Goal: Task Accomplishment & Management: Use online tool/utility

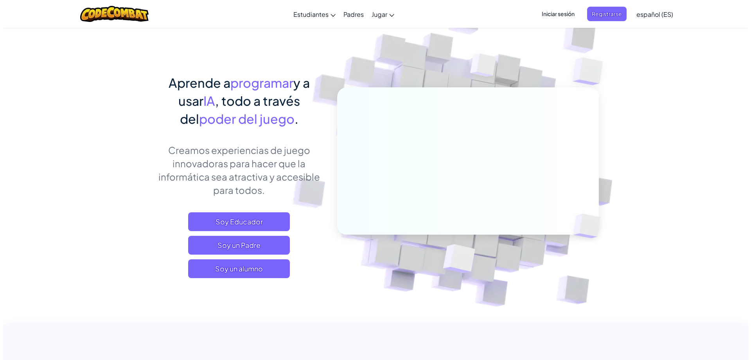
scroll to position [39, 0]
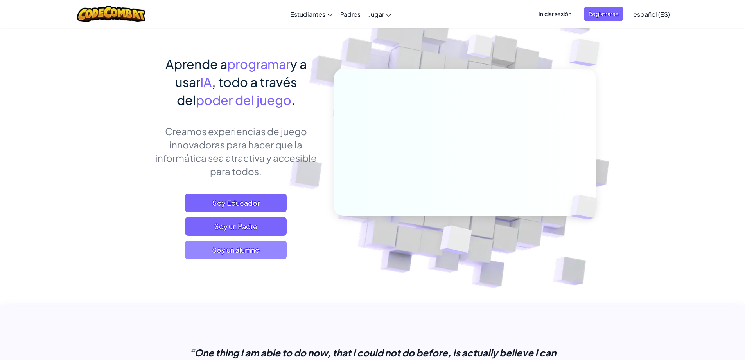
click at [239, 252] on span "Soy un alumno" at bounding box center [236, 249] width 102 height 19
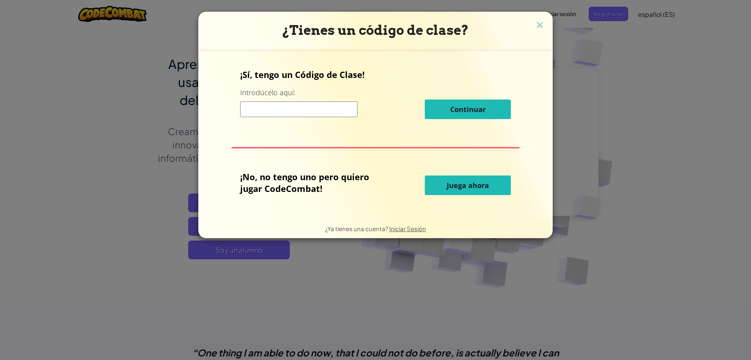
click at [488, 187] on span "Juega ahora" at bounding box center [468, 184] width 42 height 9
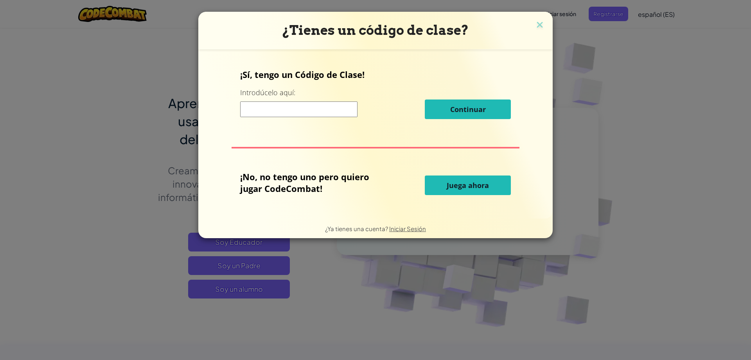
click at [471, 187] on span "Juega ahora" at bounding box center [468, 184] width 42 height 9
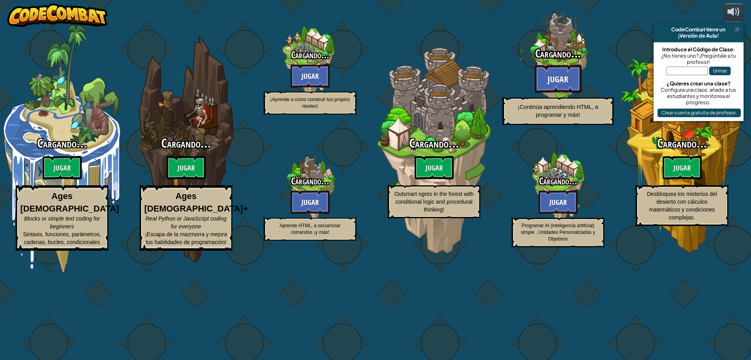
select select "es-ES"
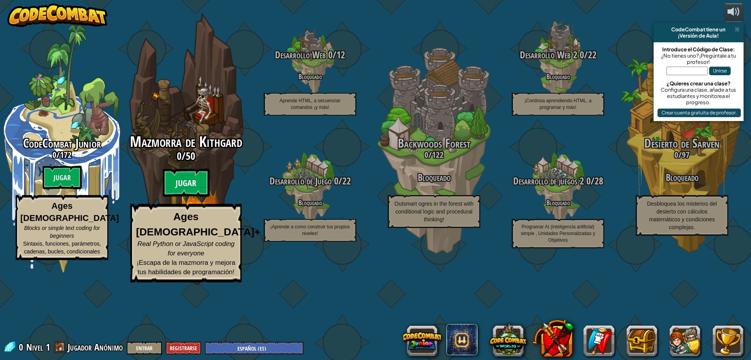
click at [186, 197] on btn "Jugar" at bounding box center [186, 183] width 47 height 28
select select "es-ES"
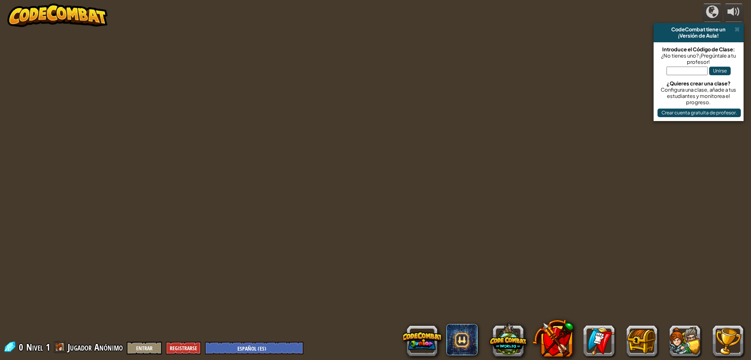
select select "es-ES"
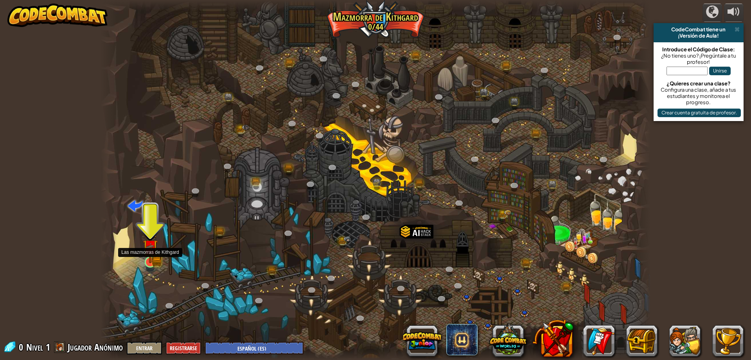
click at [147, 251] on img at bounding box center [150, 247] width 9 height 9
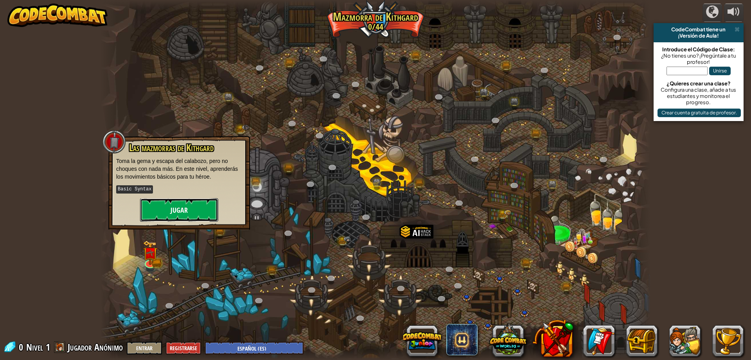
click at [197, 208] on button "Jugar" at bounding box center [179, 209] width 78 height 23
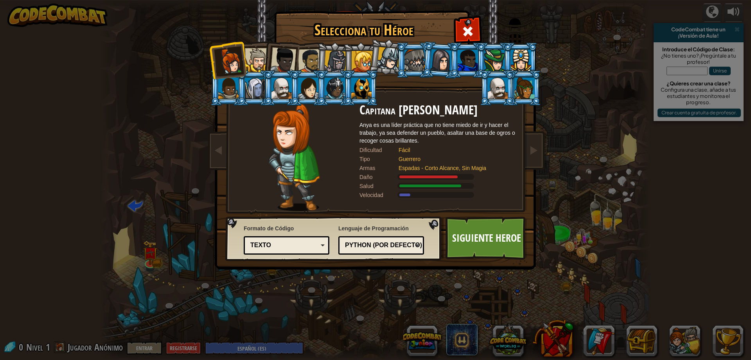
click at [291, 246] on div "Texto" at bounding box center [284, 245] width 68 height 9
click at [284, 307] on div "Selecciona tu Héroe 0 Capitana [PERSON_NAME] Anya es una líder práctica que no …" at bounding box center [375, 180] width 751 height 360
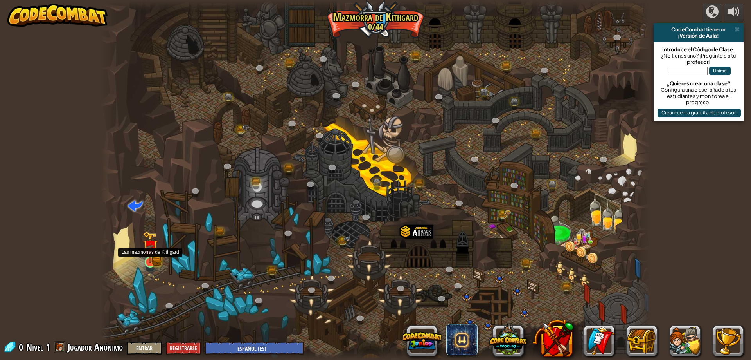
click at [151, 258] on img at bounding box center [150, 246] width 15 height 32
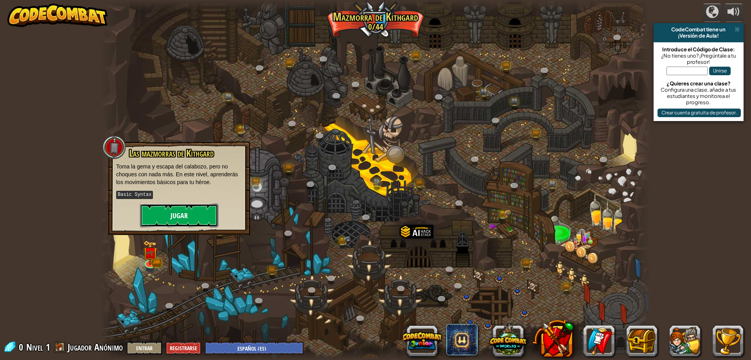
click at [180, 218] on button "Jugar" at bounding box center [179, 214] width 78 height 23
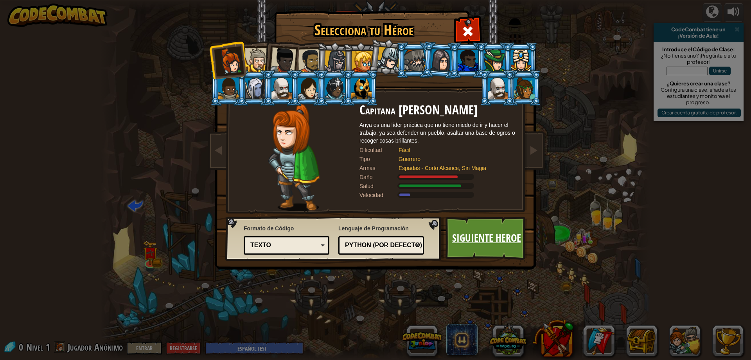
click at [489, 242] on link "Siguiente Heroe" at bounding box center [487, 237] width 82 height 43
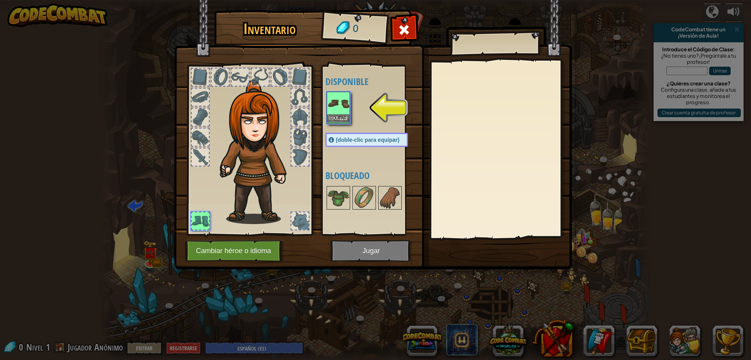
click at [346, 106] on img at bounding box center [338, 103] width 22 height 22
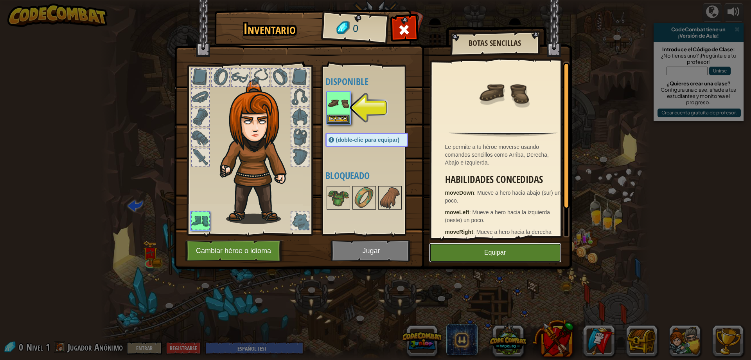
click at [507, 251] on button "Equipar" at bounding box center [495, 253] width 132 height 20
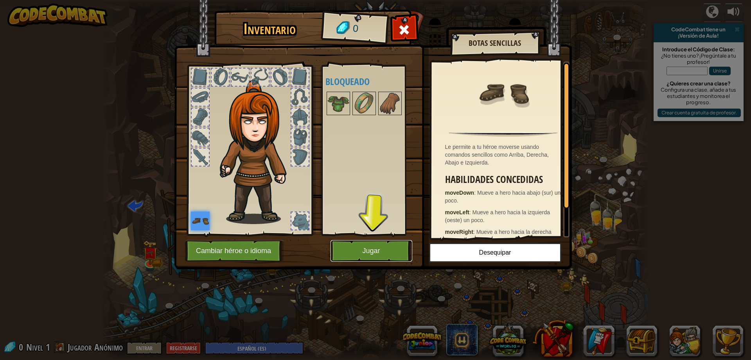
click at [390, 246] on button "Jugar" at bounding box center [372, 251] width 82 height 22
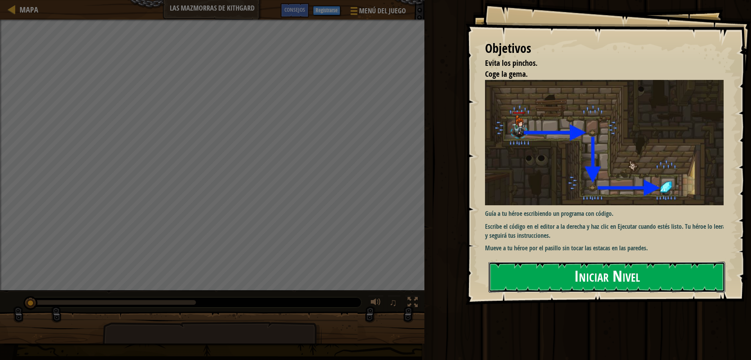
click at [651, 271] on button "Iniciar Nivel" at bounding box center [607, 276] width 237 height 31
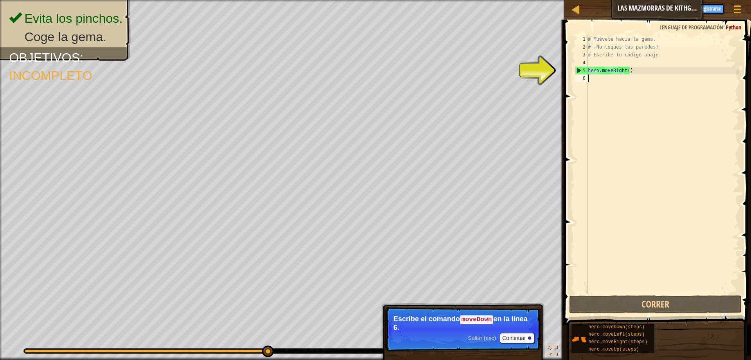
click at [528, 333] on button "Continuar" at bounding box center [517, 338] width 34 height 10
